Goal: Information Seeking & Learning: Understand process/instructions

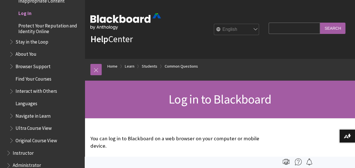
click at [23, 10] on span "Log in" at bounding box center [24, 12] width 13 height 8
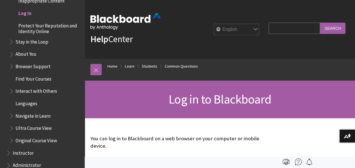
click at [23, 10] on span "Log in" at bounding box center [24, 12] width 13 height 8
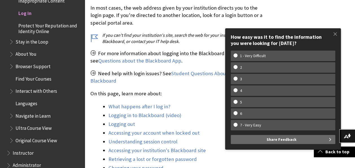
scroll to position [195, 0]
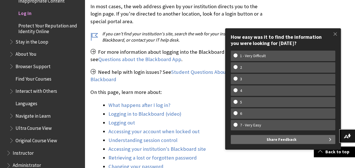
click at [174, 69] on span "Student Questions About Logging In to Blackboard" at bounding box center [174, 76] width 168 height 14
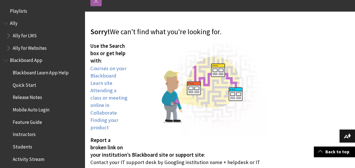
scroll to position [70, 0]
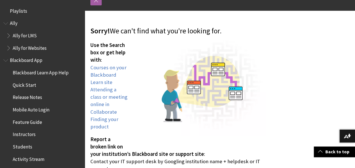
click at [115, 71] on p "Use the Search box or get help with : Courses on your Blackboard Learn site Att…" at bounding box center [177, 85] width 175 height 89
click at [108, 71] on link "Courses on your Blackboard Learn site" at bounding box center [108, 74] width 36 height 21
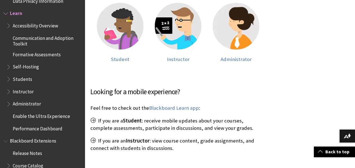
scroll to position [161, 0]
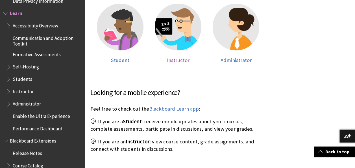
click at [172, 58] on span "Instructor" at bounding box center [178, 60] width 23 height 6
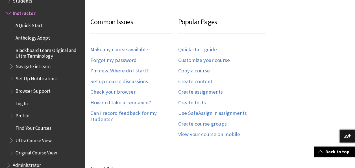
scroll to position [120, 0]
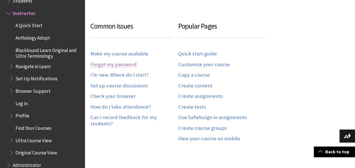
click at [118, 65] on link "Forgot my password" at bounding box center [113, 64] width 46 height 6
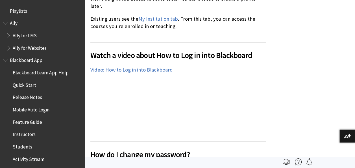
scroll to position [396, 0]
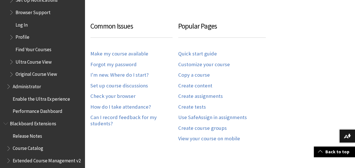
scroll to position [638, 0]
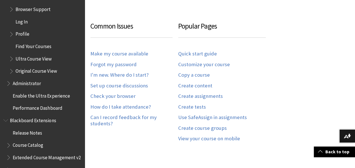
click at [32, 80] on span "Administrator" at bounding box center [27, 82] width 28 height 8
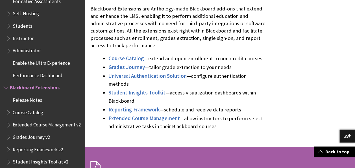
scroll to position [529, 0]
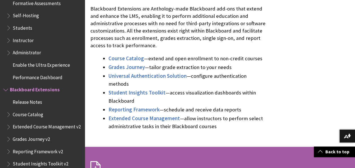
click at [35, 78] on span "Performance Dashboard" at bounding box center [37, 76] width 49 height 8
click at [35, 78] on span "Performance Dashboard" at bounding box center [39, 76] width 53 height 8
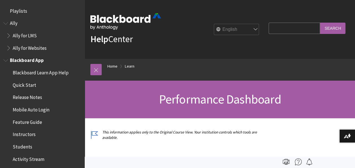
click at [45, 109] on span "Mobile Auto Login" at bounding box center [31, 109] width 37 height 8
click at [45, 109] on span "Mobile Auto Login" at bounding box center [33, 109] width 40 height 8
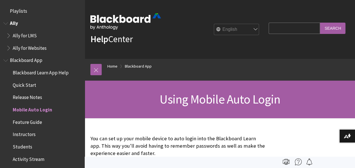
click at [34, 48] on span "Ally for Websites" at bounding box center [30, 47] width 34 height 8
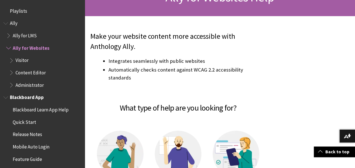
click at [21, 96] on span "Blackboard App" at bounding box center [27, 97] width 34 height 8
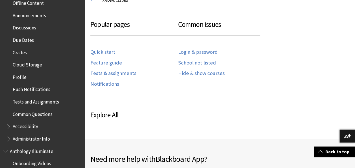
scroll to position [286, 0]
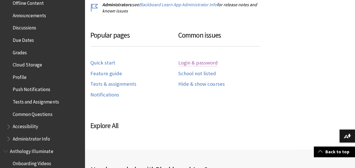
click at [199, 60] on link "Login & password" at bounding box center [198, 63] width 40 height 6
